Goal: Information Seeking & Learning: Compare options

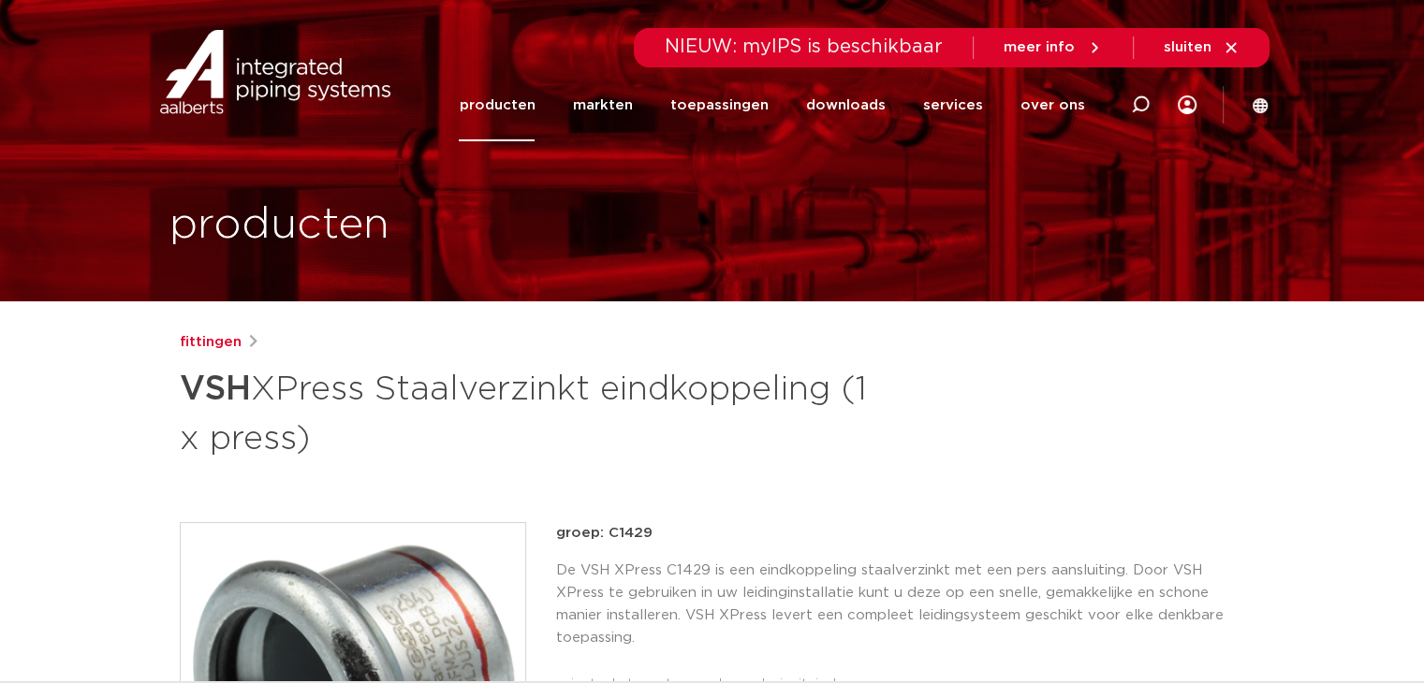
click at [531, 100] on link "producten" at bounding box center [497, 105] width 76 height 72
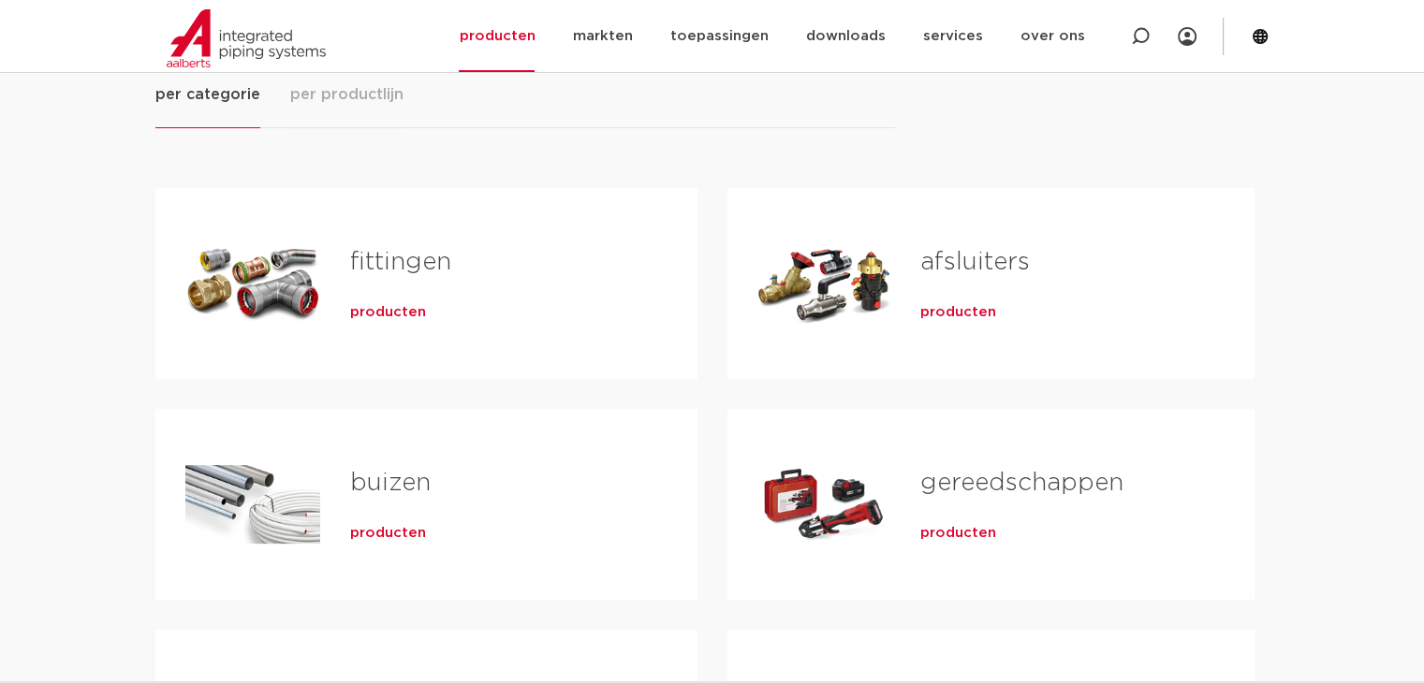
scroll to position [281, 0]
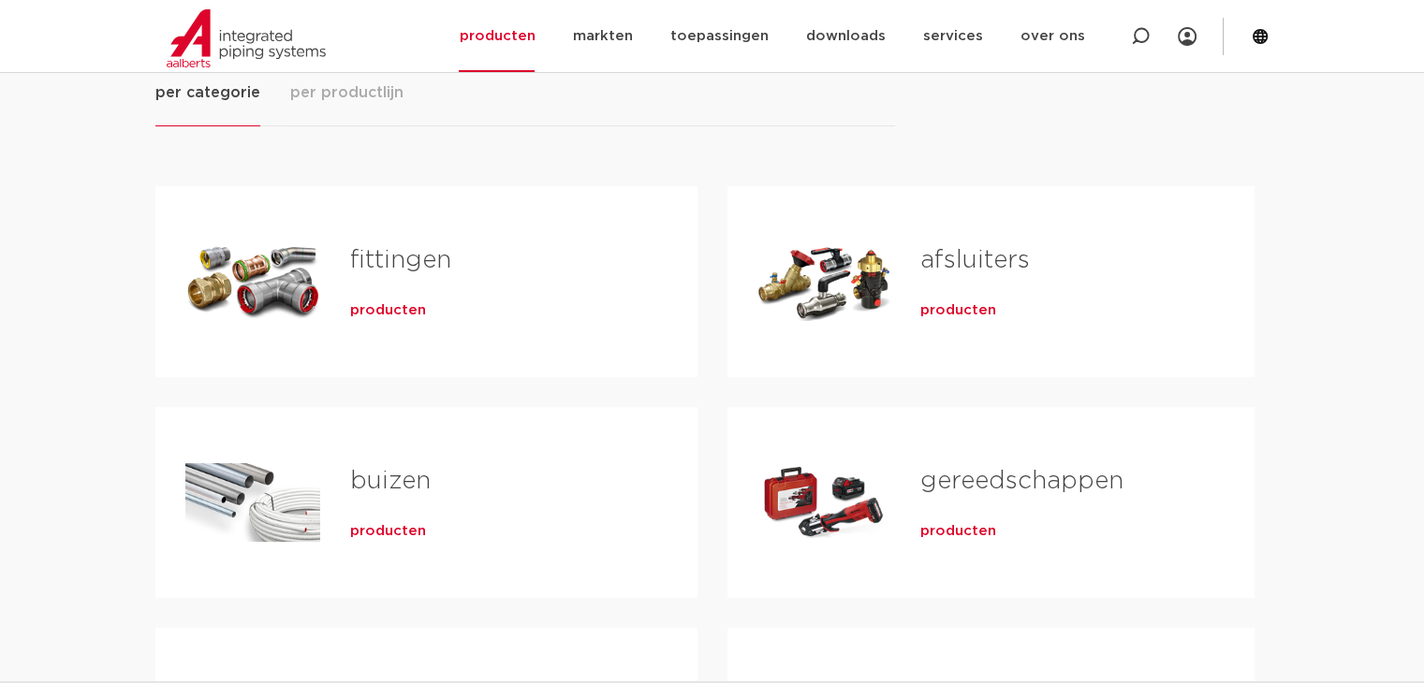
click at [954, 308] on span "producten" at bounding box center [958, 310] width 76 height 19
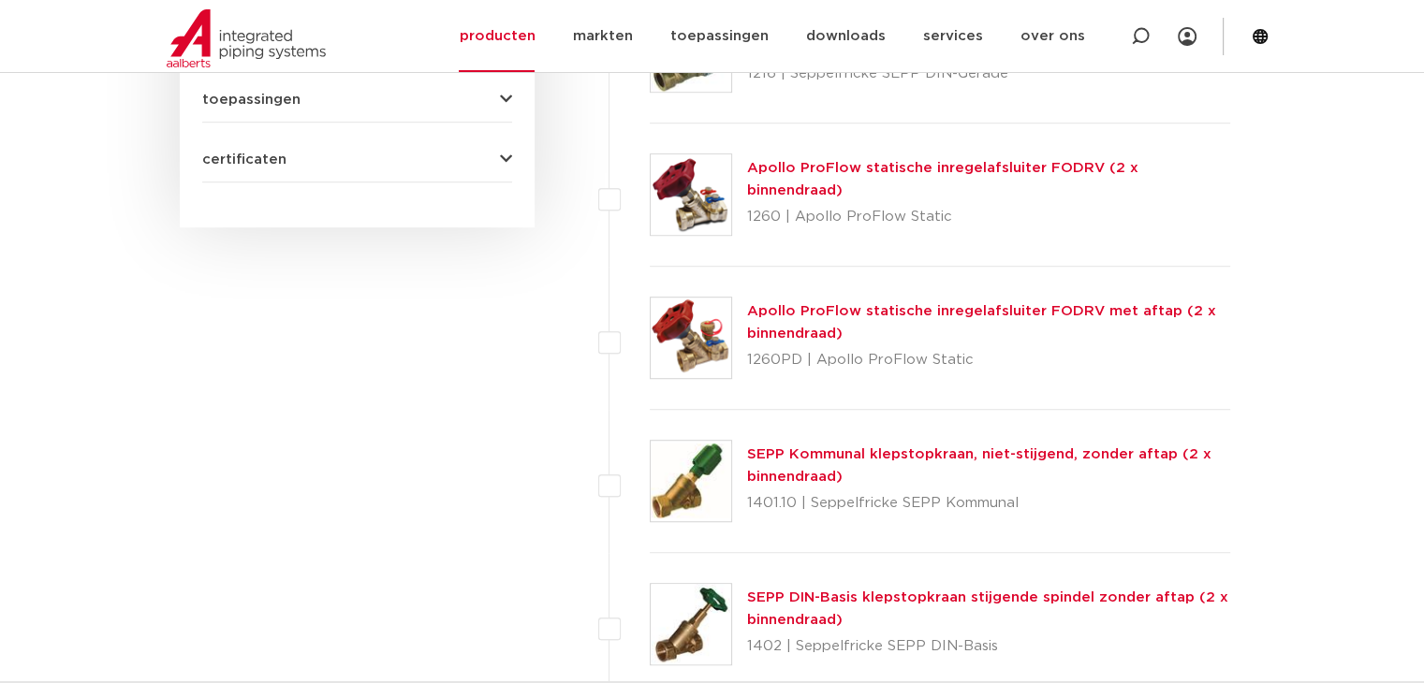
scroll to position [579, 0]
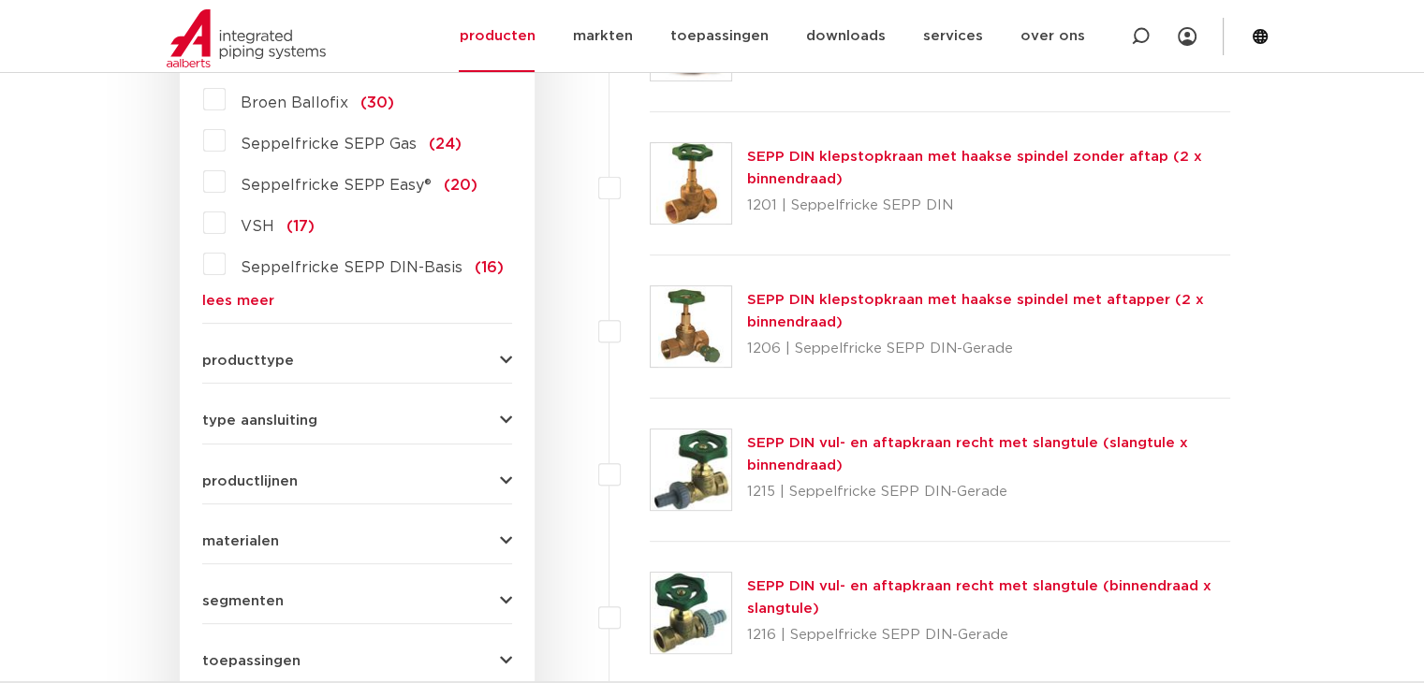
click at [506, 476] on icon "button" at bounding box center [506, 482] width 12 height 14
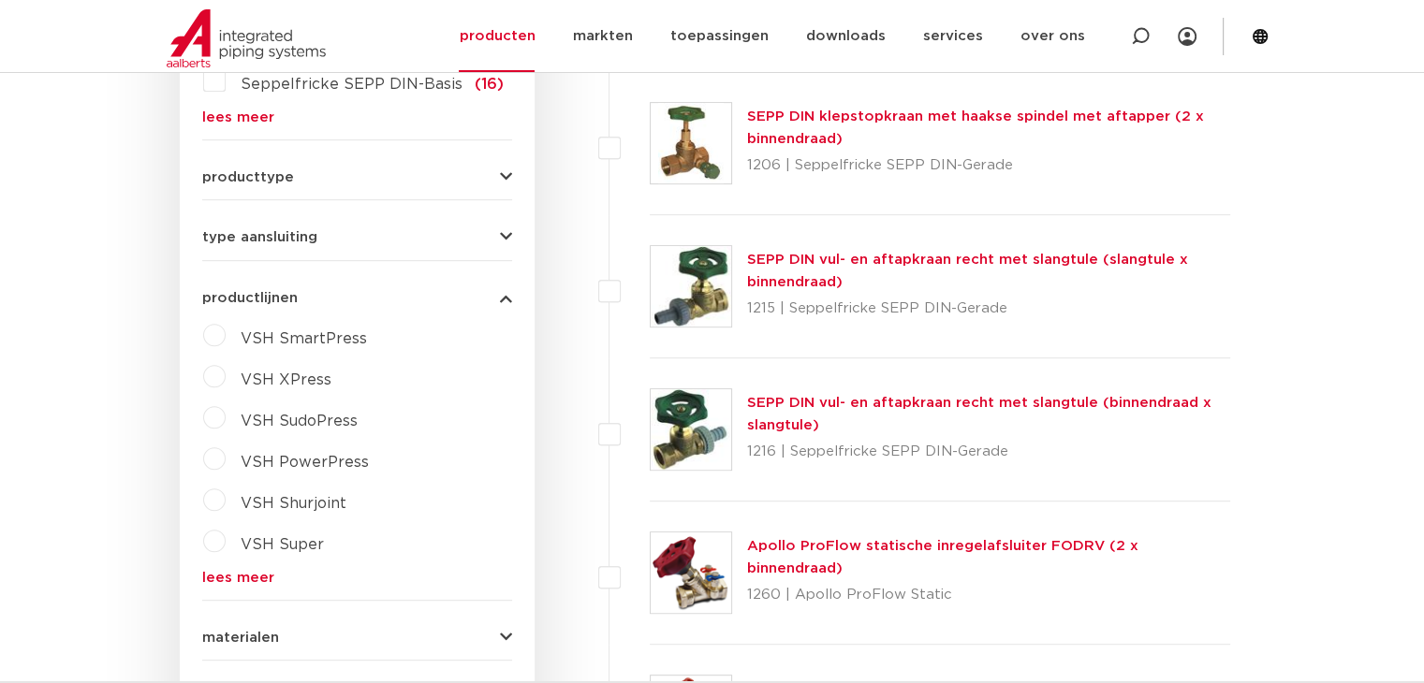
scroll to position [860, 0]
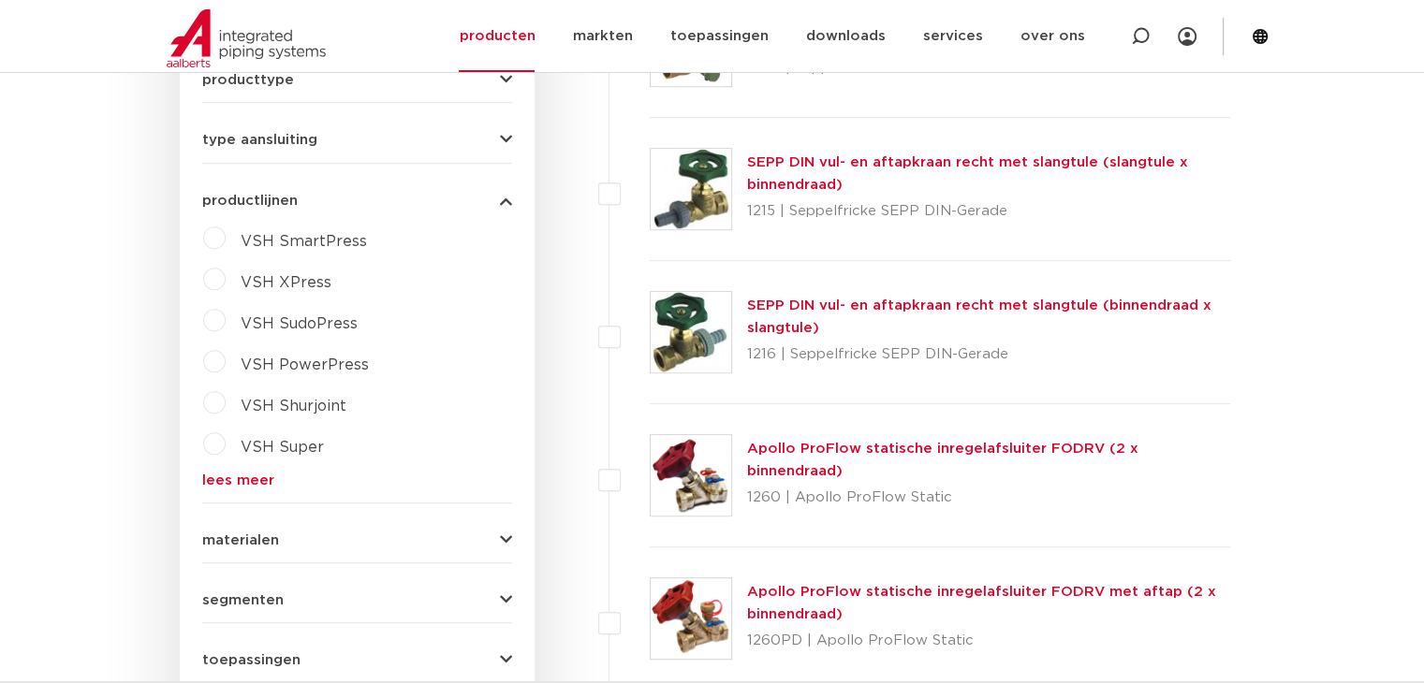
click at [251, 477] on link "lees meer" at bounding box center [357, 481] width 310 height 14
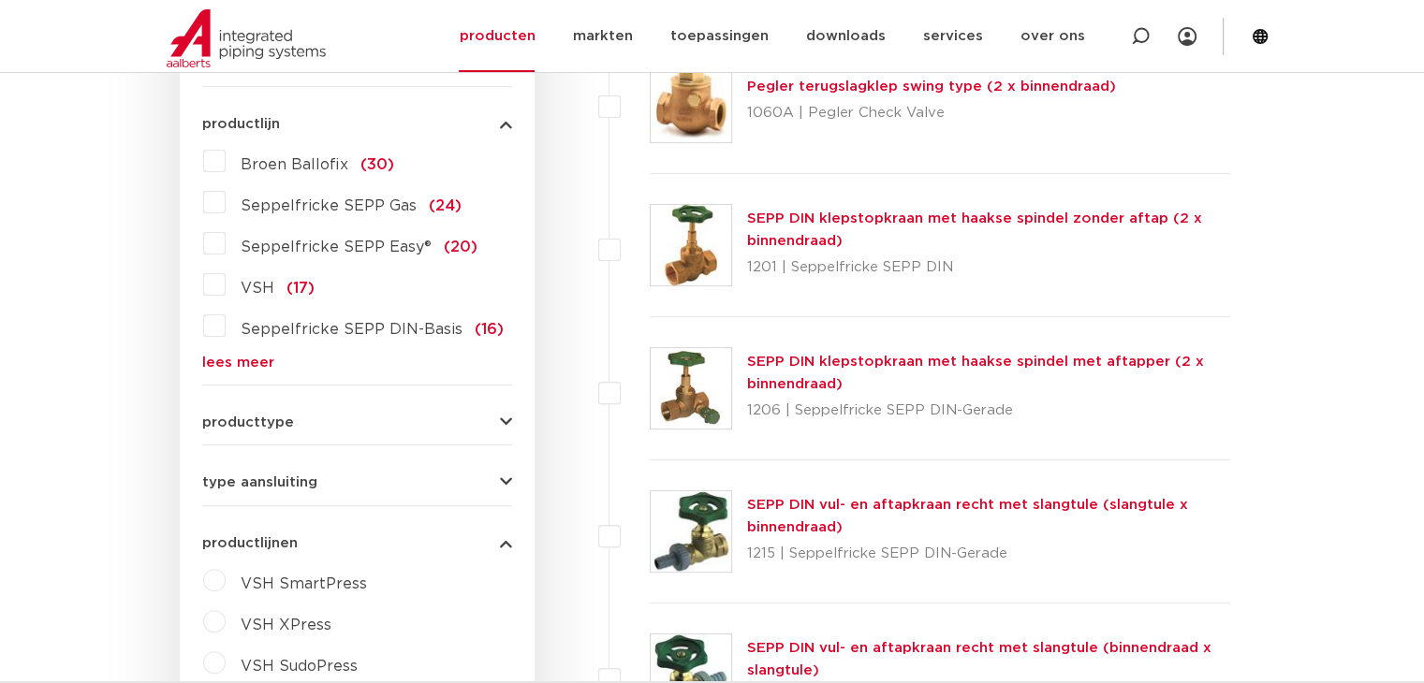
scroll to position [486, 0]
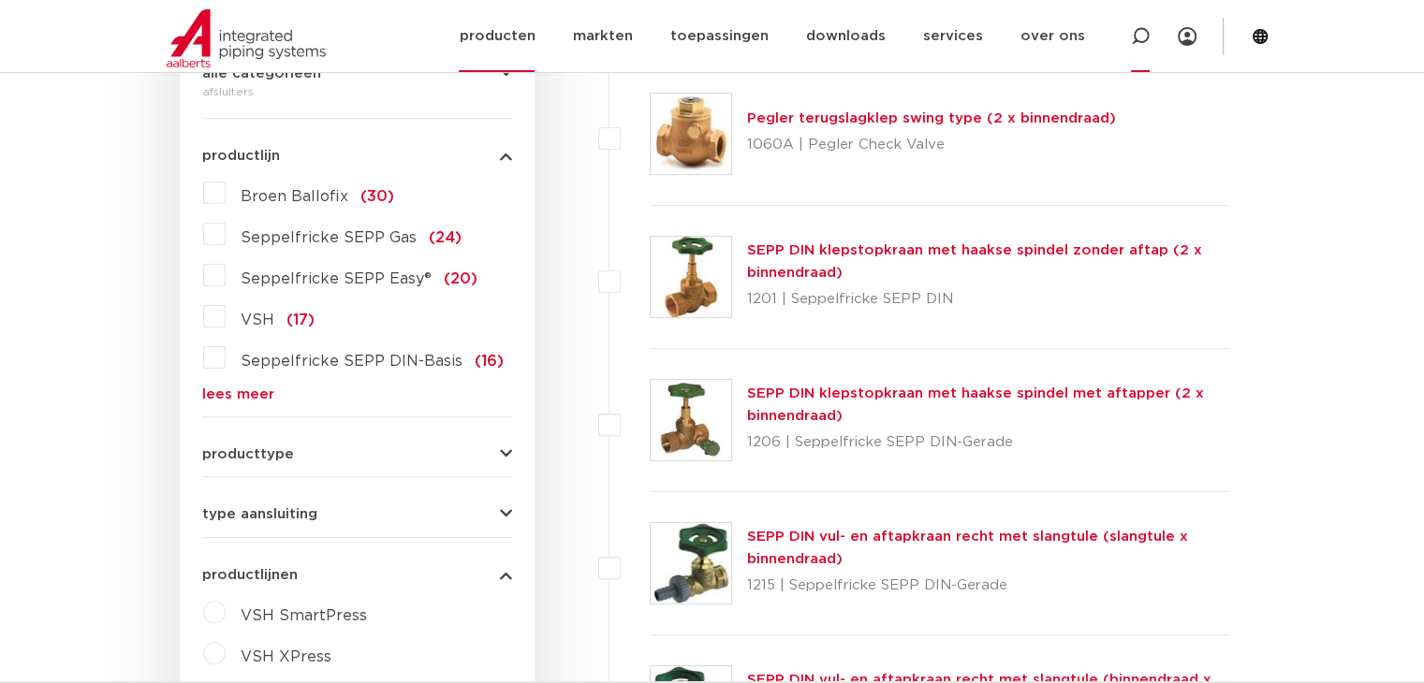
click at [1144, 35] on icon at bounding box center [1140, 36] width 19 height 19
type input "Ballofix"
click button "Zoeken" at bounding box center [0, 0] width 0 height 0
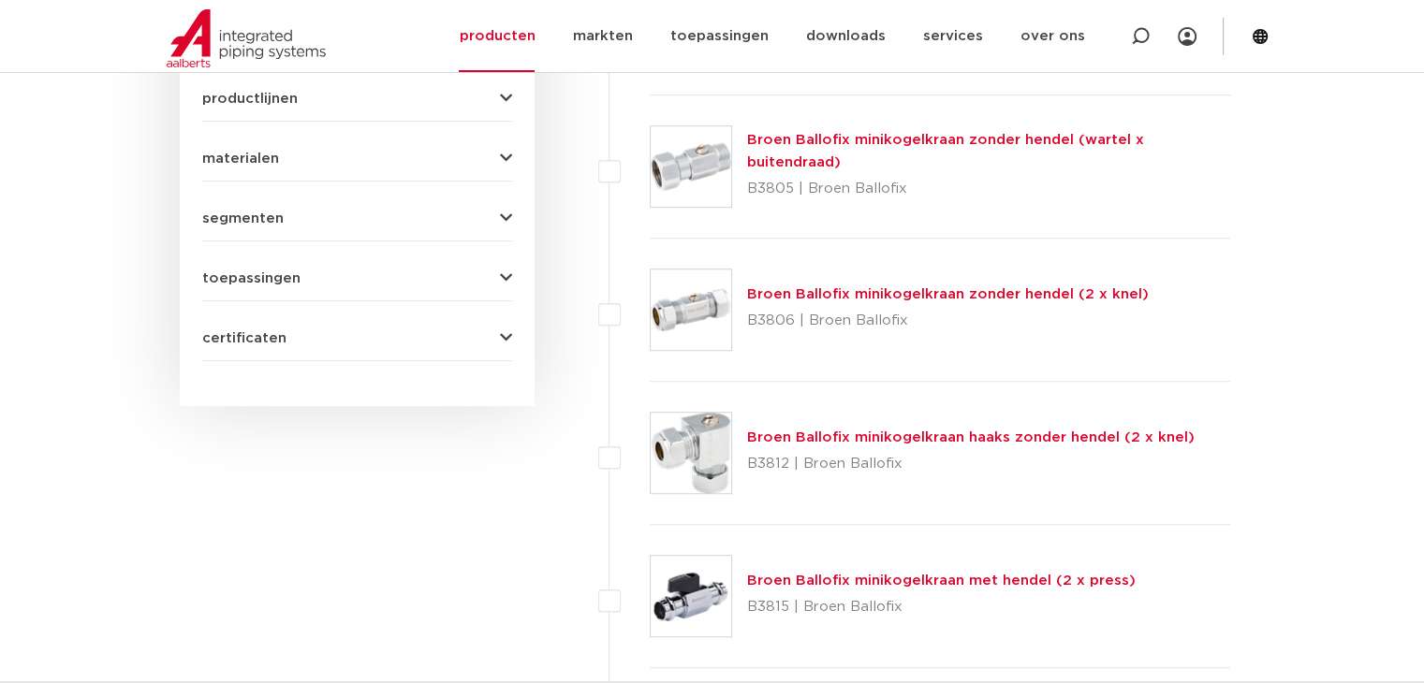
scroll to position [1235, 0]
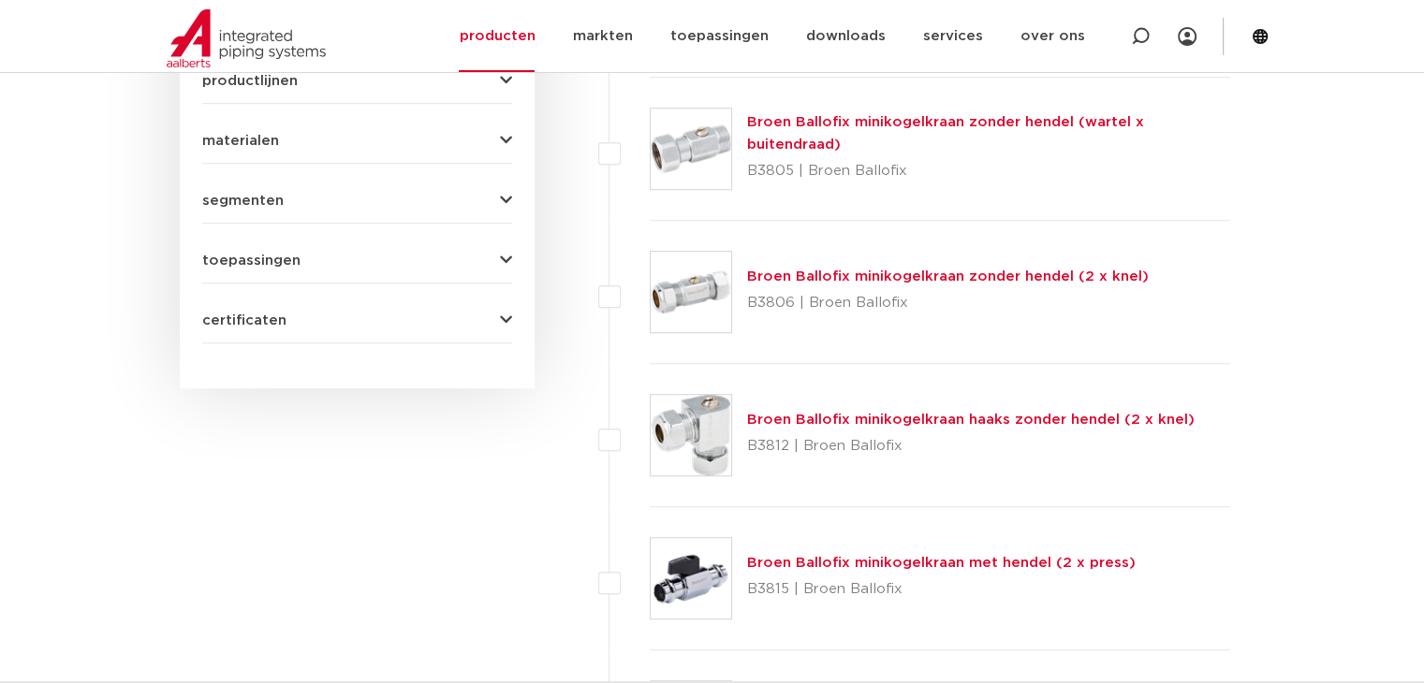
click at [924, 274] on link "Broen Ballofix minikogelkraan zonder hendel (2 x knel)" at bounding box center [948, 277] width 402 height 14
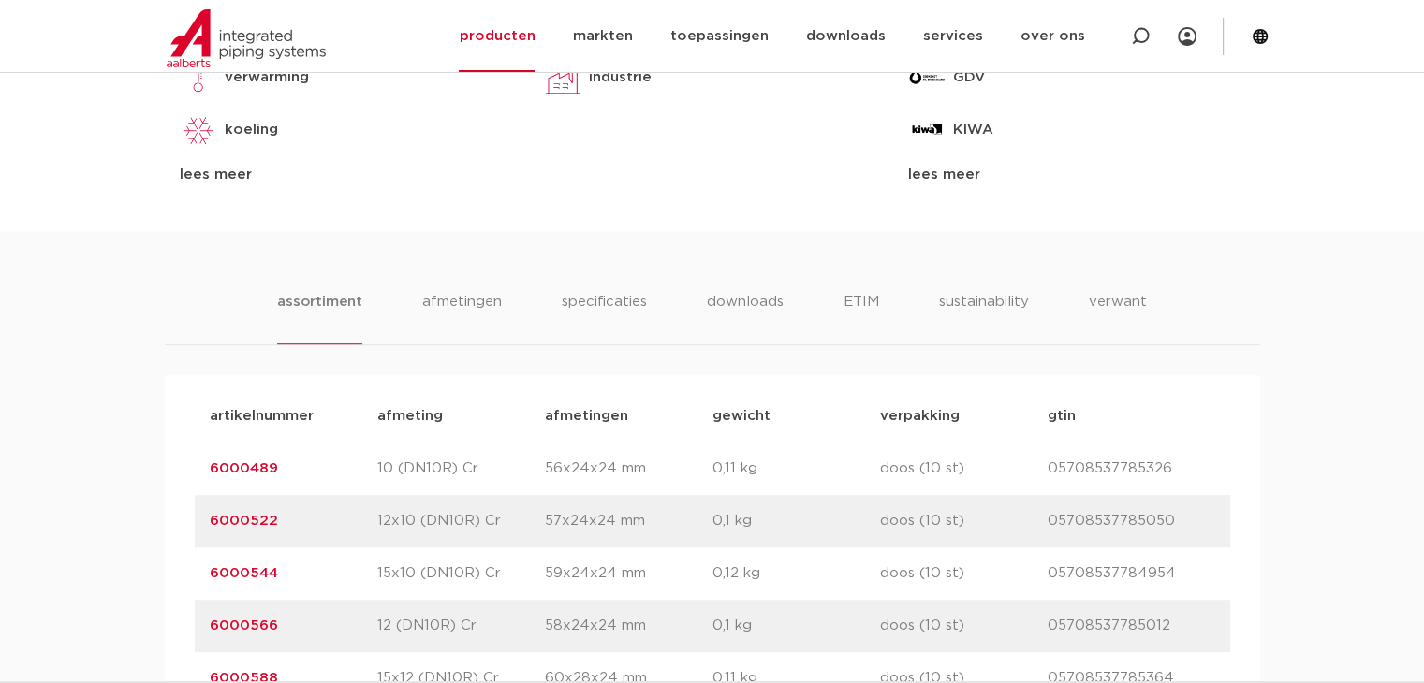
scroll to position [1030, 0]
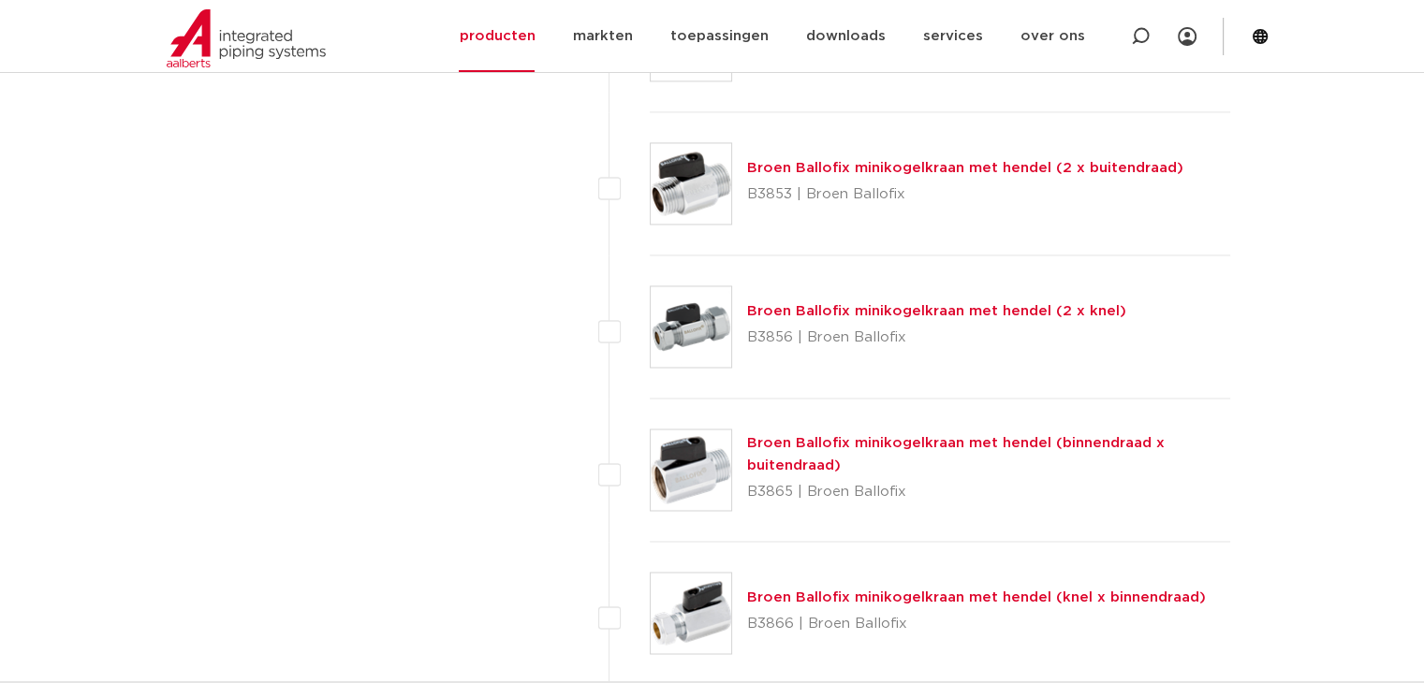
scroll to position [2919, 0]
click at [836, 308] on link "Broen Ballofix minikogelkraan met hendel (2 x knel)" at bounding box center [936, 310] width 379 height 14
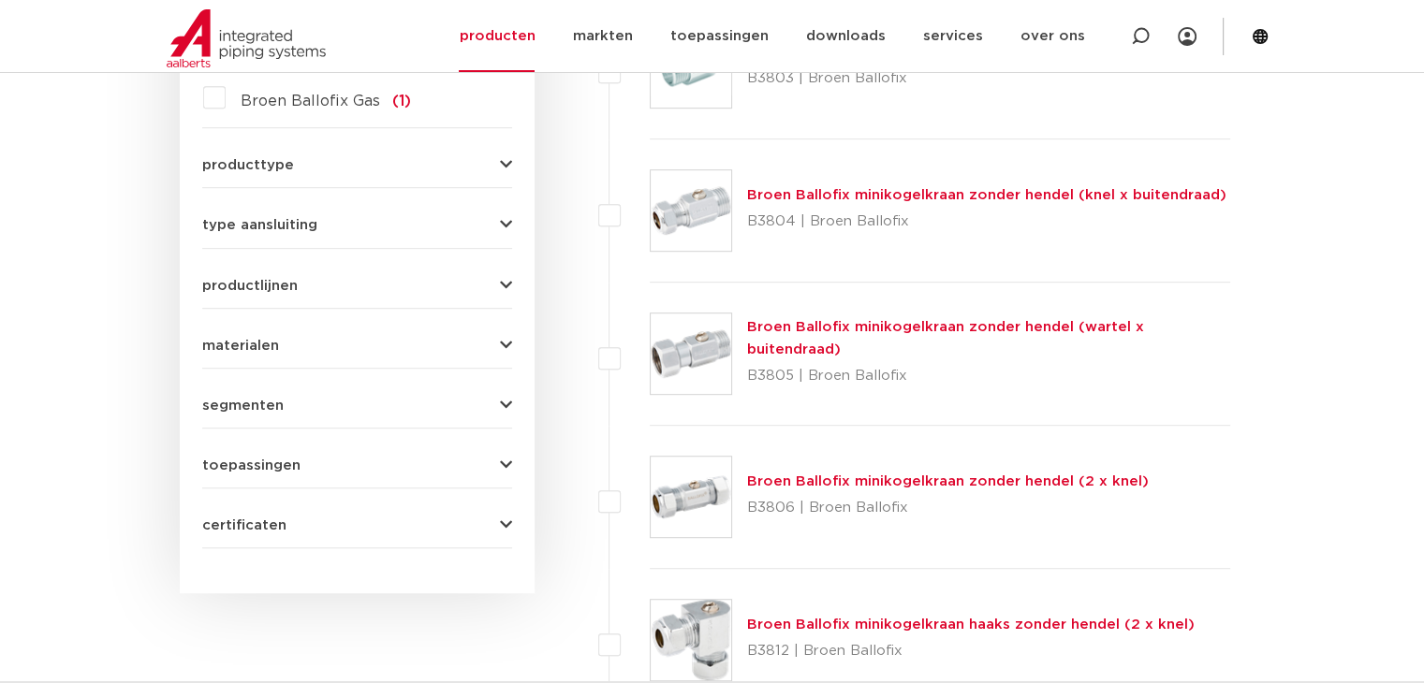
scroll to position [1047, 0]
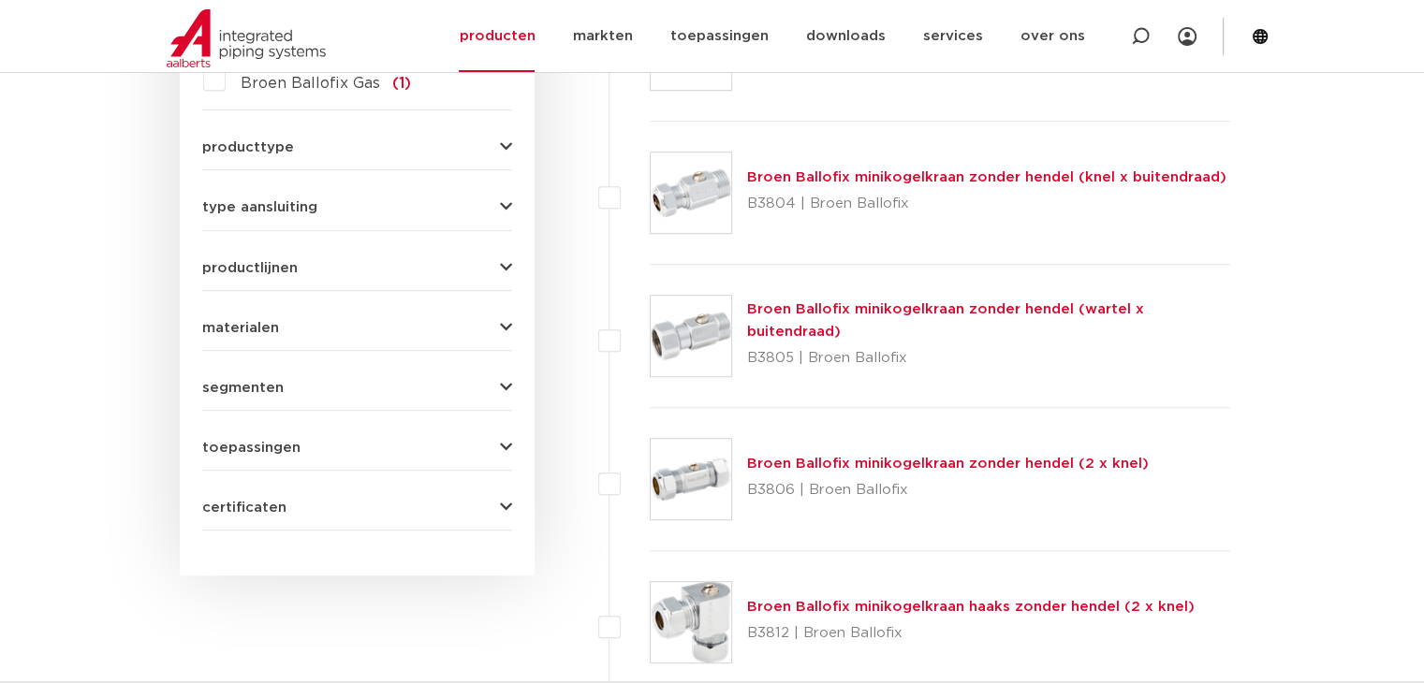
click at [864, 462] on link "Broen Ballofix minikogelkraan zonder hendel (2 x knel)" at bounding box center [948, 464] width 402 height 14
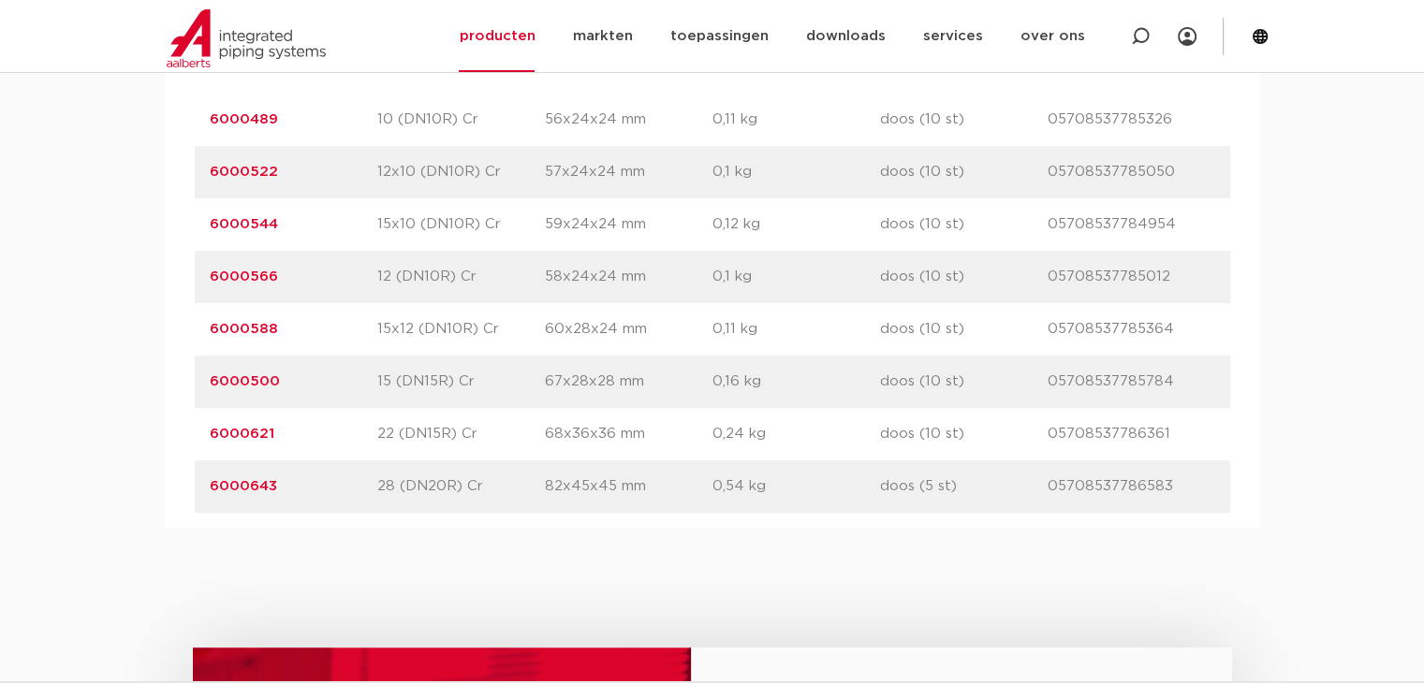
scroll to position [1404, 0]
